Goal: Use online tool/utility: Utilize a website feature to perform a specific function

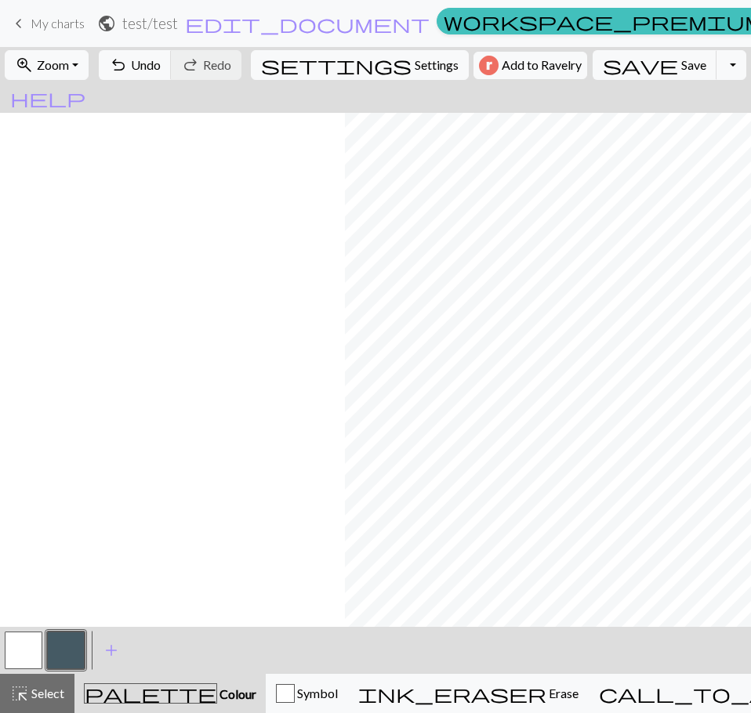
scroll to position [0, 345]
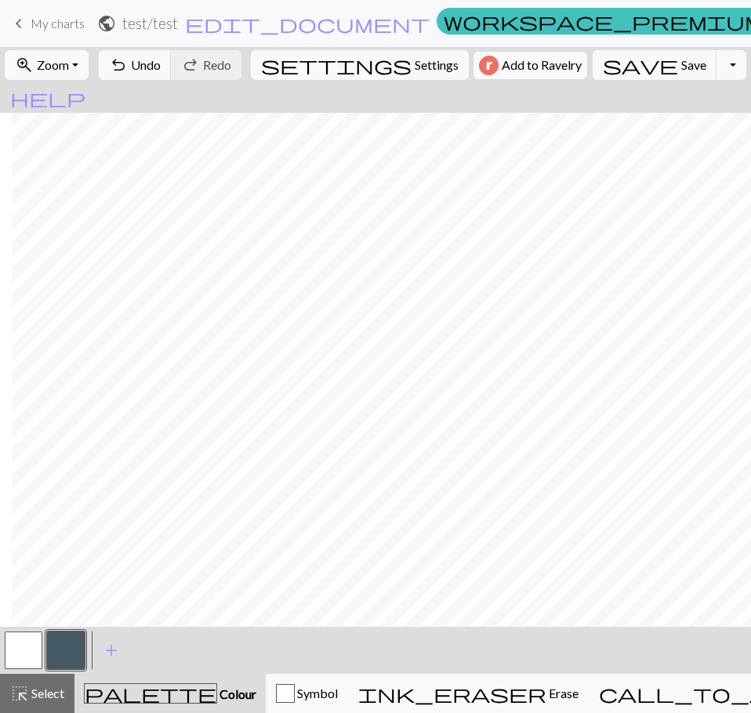
click at [28, 650] on button "button" at bounding box center [24, 651] width 38 height 38
click at [59, 655] on button "button" at bounding box center [66, 651] width 38 height 38
click at [16, 648] on button "button" at bounding box center [24, 651] width 38 height 38
click at [60, 650] on button "button" at bounding box center [66, 651] width 38 height 38
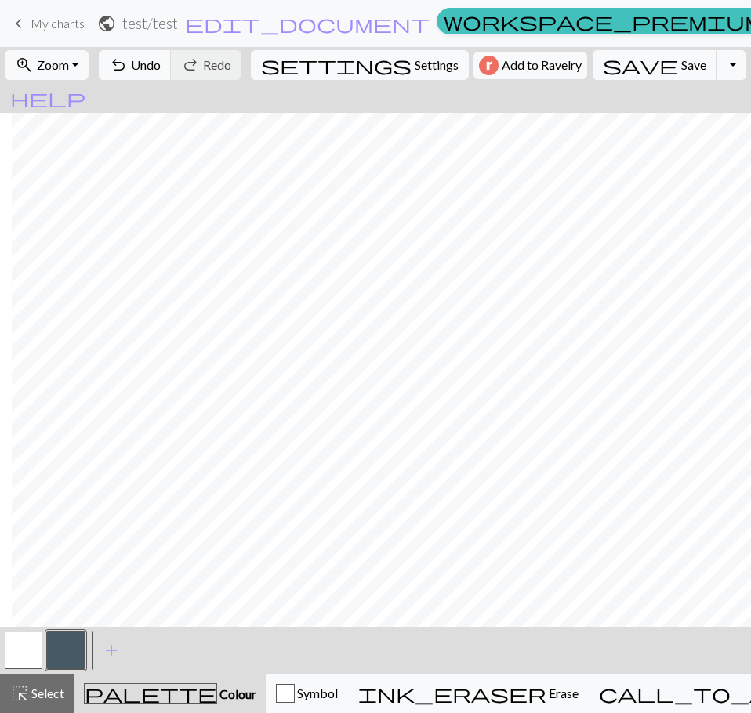
click at [20, 653] on button "button" at bounding box center [24, 651] width 38 height 38
click at [68, 654] on button "button" at bounding box center [66, 651] width 38 height 38
click at [27, 653] on button "button" at bounding box center [24, 651] width 38 height 38
click at [69, 654] on button "button" at bounding box center [66, 651] width 38 height 38
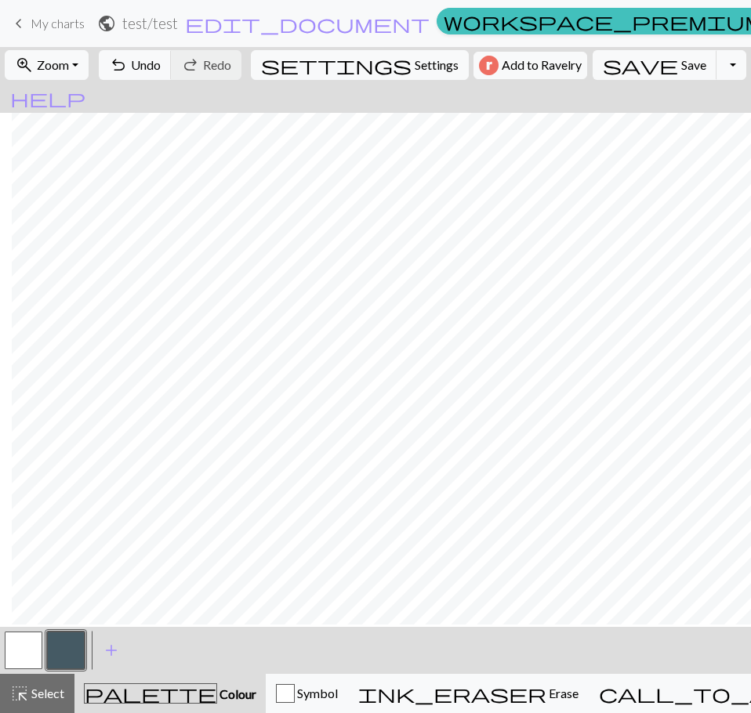
scroll to position [87, 345]
drag, startPoint x: 17, startPoint y: 647, endPoint x: 21, endPoint y: 618, distance: 29.3
click at [16, 647] on button "button" at bounding box center [24, 651] width 38 height 38
click at [78, 658] on button "button" at bounding box center [66, 651] width 38 height 38
drag, startPoint x: 13, startPoint y: 651, endPoint x: 16, endPoint y: 644, distance: 8.4
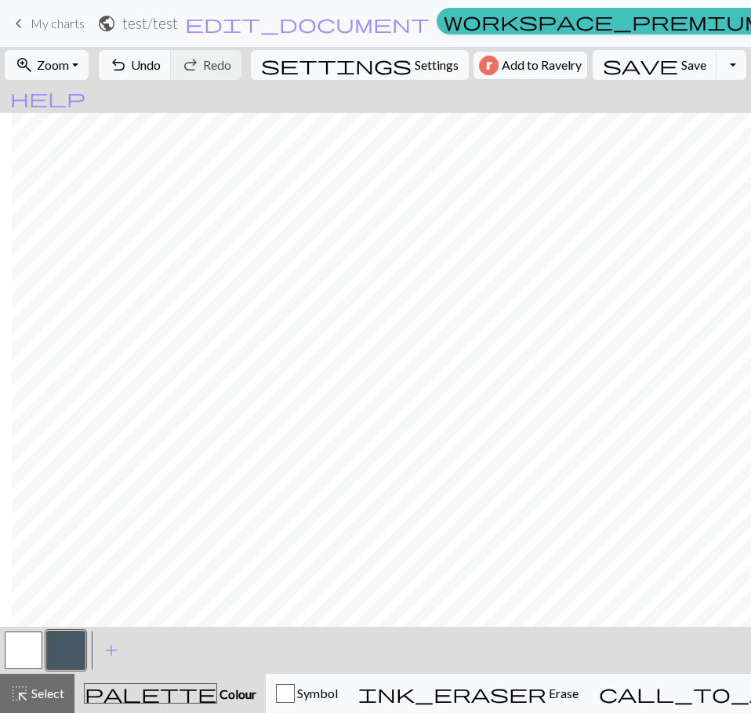
click at [13, 651] on button "button" at bounding box center [24, 651] width 38 height 38
click at [71, 655] on button "button" at bounding box center [66, 651] width 38 height 38
click at [24, 650] on button "button" at bounding box center [24, 651] width 38 height 38
click at [62, 646] on button "button" at bounding box center [66, 651] width 38 height 38
click at [21, 652] on button "button" at bounding box center [24, 651] width 38 height 38
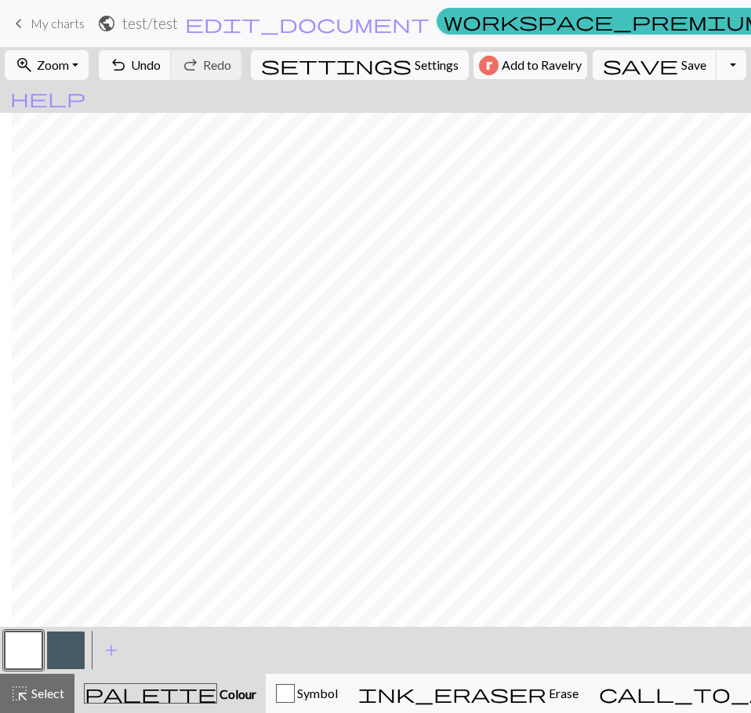
click at [65, 662] on button "button" at bounding box center [66, 651] width 38 height 38
click at [27, 646] on button "button" at bounding box center [24, 651] width 38 height 38
click at [63, 652] on button "button" at bounding box center [66, 651] width 38 height 38
click at [16, 651] on button "button" at bounding box center [24, 651] width 38 height 38
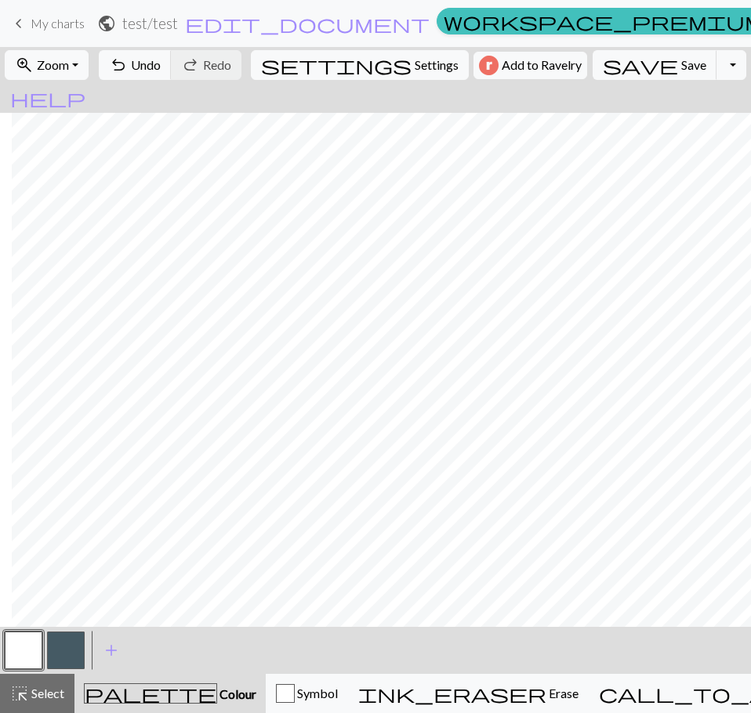
click at [67, 654] on button "button" at bounding box center [66, 651] width 38 height 38
click at [69, 69] on span "Zoom" at bounding box center [53, 64] width 32 height 15
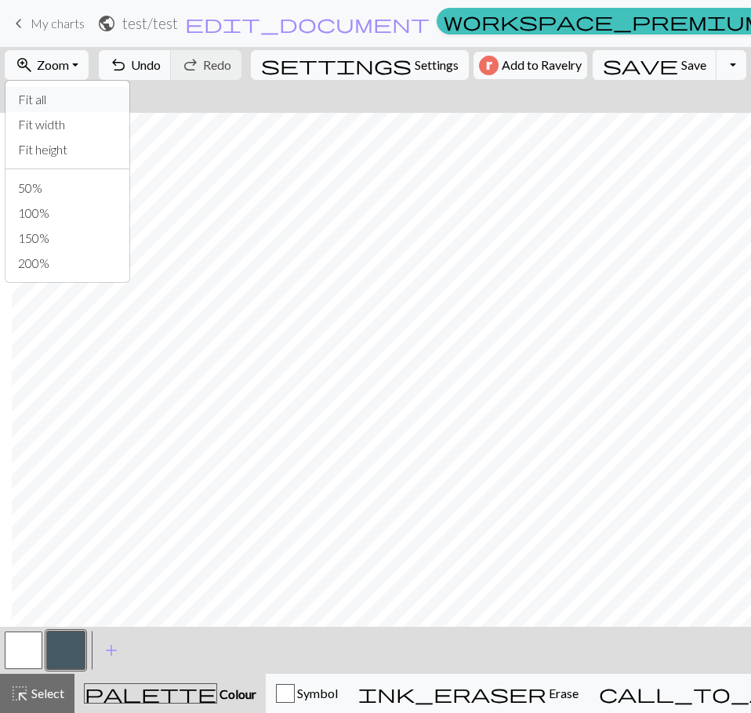
click at [63, 100] on button "Fit all" at bounding box center [67, 99] width 124 height 25
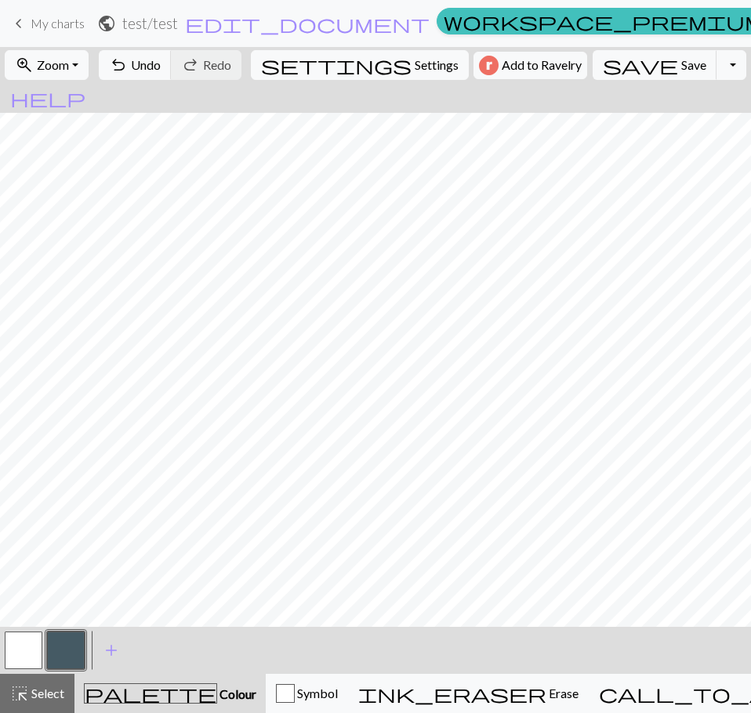
scroll to position [0, 0]
click at [626, 62] on button "save Save Save" at bounding box center [655, 65] width 125 height 30
click at [48, 32] on link "keyboard_arrow_left My charts" at bounding box center [46, 23] width 75 height 27
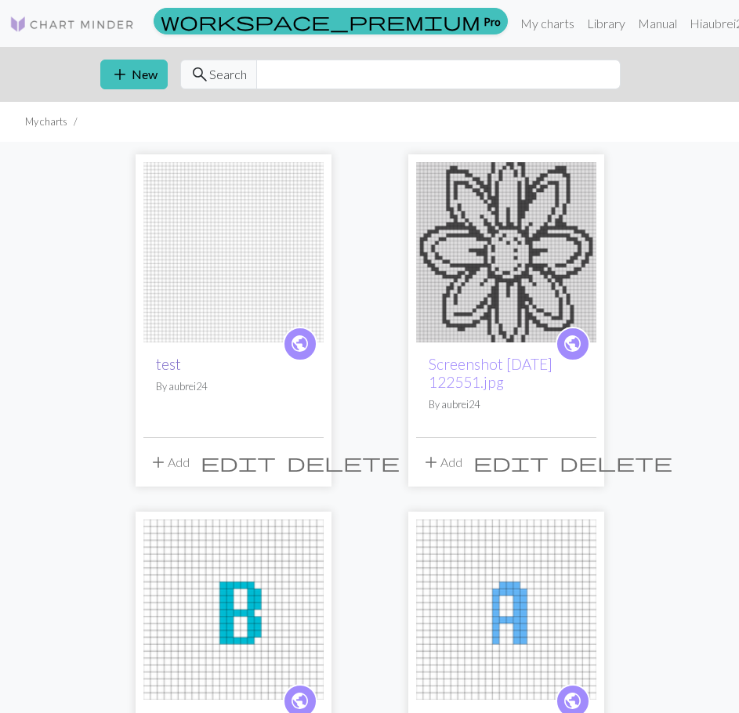
click at [170, 367] on link "test" at bounding box center [168, 364] width 25 height 18
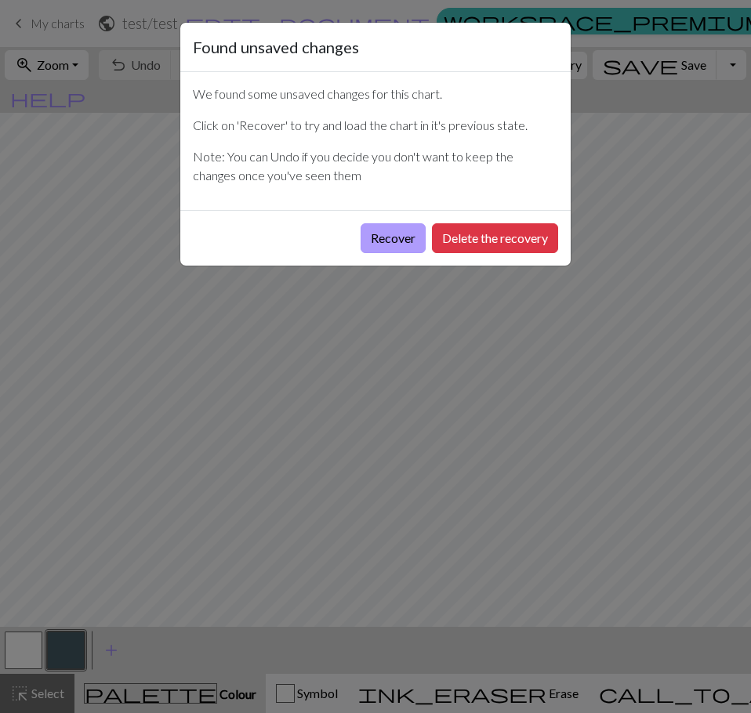
click at [397, 238] on button "Recover" at bounding box center [393, 238] width 65 height 30
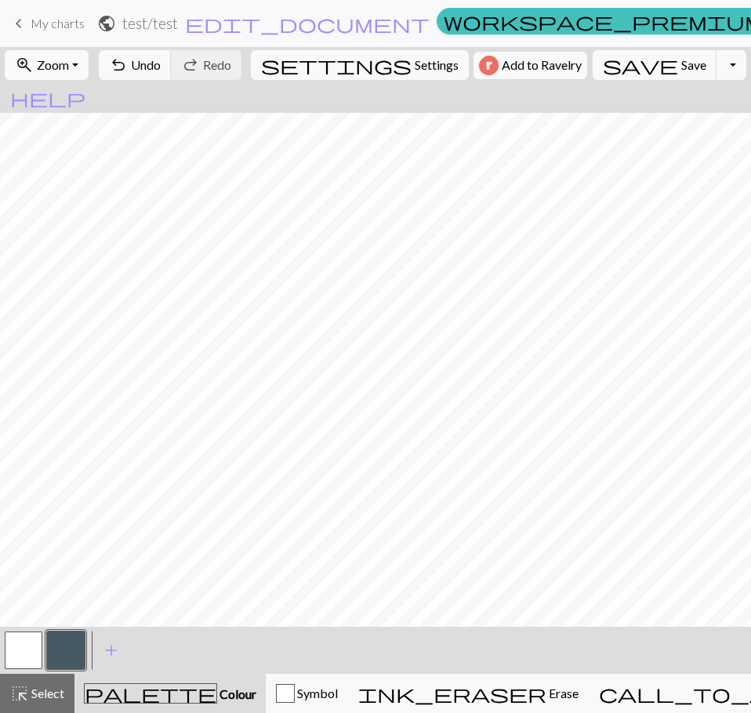
click at [54, 65] on span "Zoom" at bounding box center [53, 64] width 32 height 15
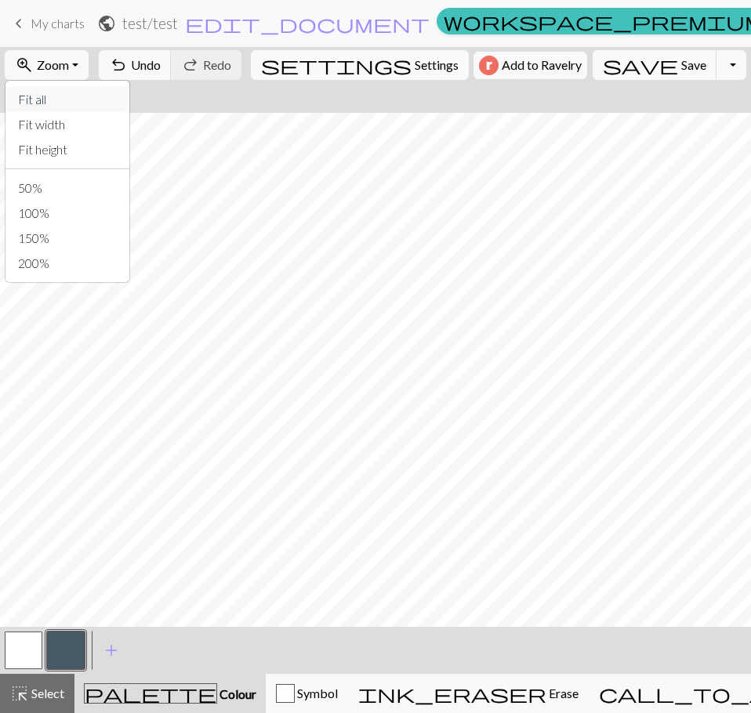
click at [56, 96] on button "Fit all" at bounding box center [67, 99] width 124 height 25
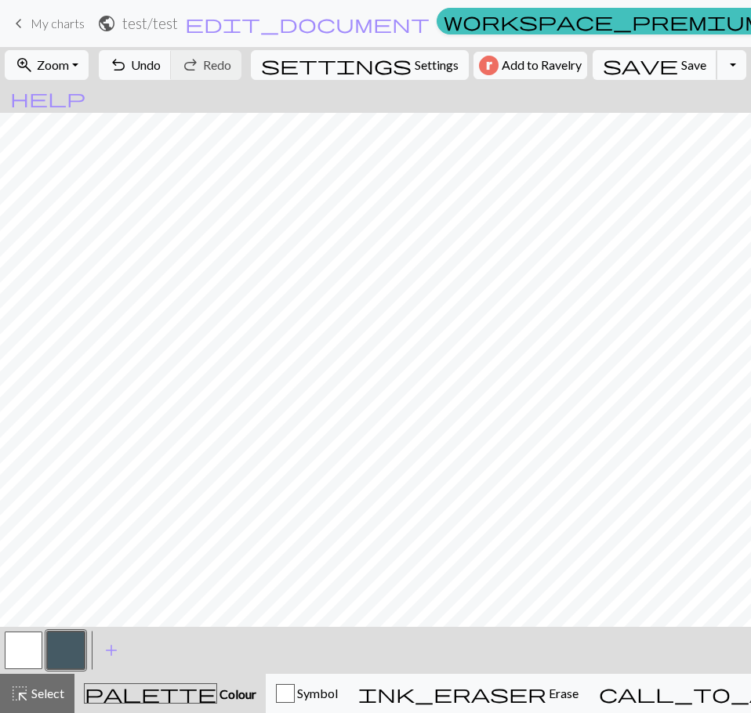
click at [615, 64] on span "save" at bounding box center [640, 65] width 75 height 22
